Goal: Transaction & Acquisition: Purchase product/service

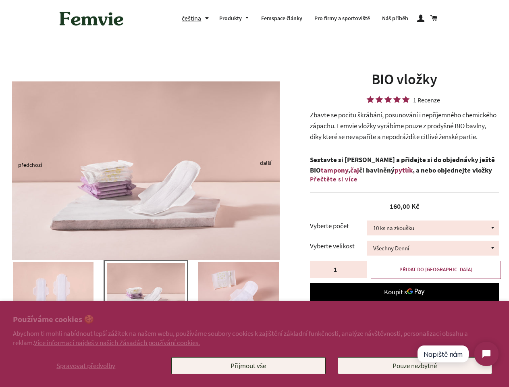
click at [254, 193] on img at bounding box center [145, 170] width 267 height 178
click at [86, 365] on span "Spravovat předvolby" at bounding box center [85, 365] width 59 height 9
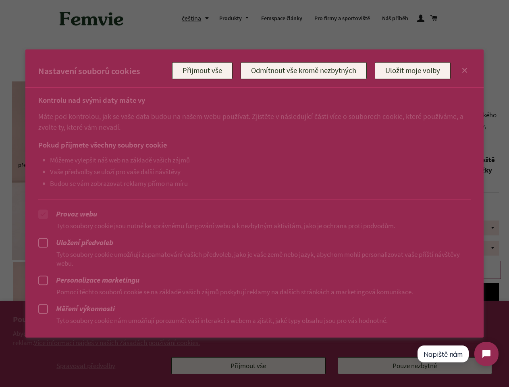
click at [248, 365] on div at bounding box center [254, 193] width 509 height 387
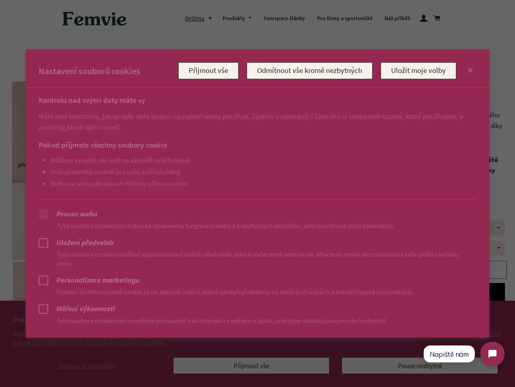
click at [197, 18] on div at bounding box center [257, 193] width 515 height 387
click at [146, 164] on ul "Můžeme vylepšit náš web na základě vašich zájmů Vaše předvolby se uloží pro vaš…" at bounding box center [250, 170] width 422 height 31
click at [146, 294] on p "Pomocí těchto souborů cookie se na základě vašich zájmů poskytují reklamy na da…" at bounding box center [258, 291] width 438 height 9
click at [0, 290] on div at bounding box center [257, 193] width 515 height 387
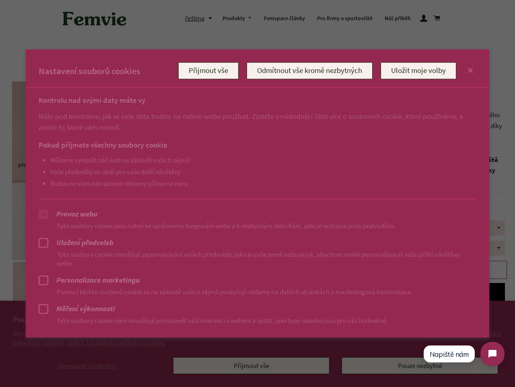
click at [1, 290] on div at bounding box center [257, 193] width 515 height 387
click at [53, 290] on p "Pomocí těchto souborů cookie se na základě vašich zájmů poskytují reklamy na da…" at bounding box center [258, 291] width 438 height 9
